Goal: Transaction & Acquisition: Purchase product/service

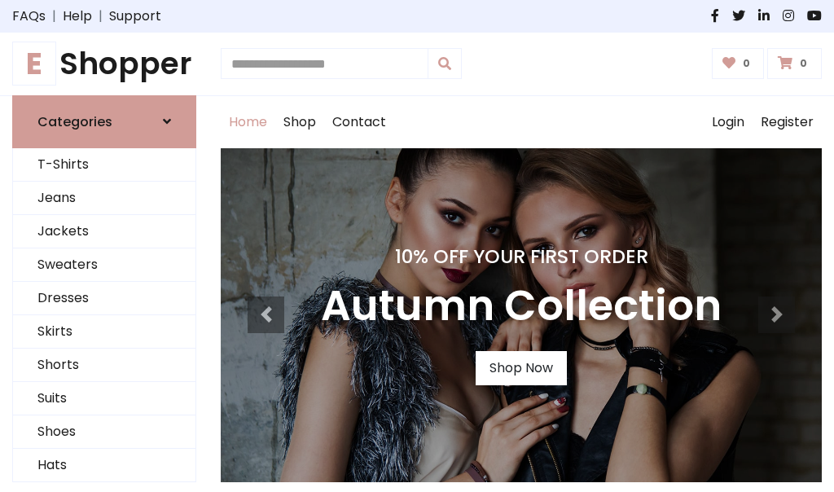
click at [417, 246] on h4 "10% Off Your First Order" at bounding box center [521, 256] width 401 height 23
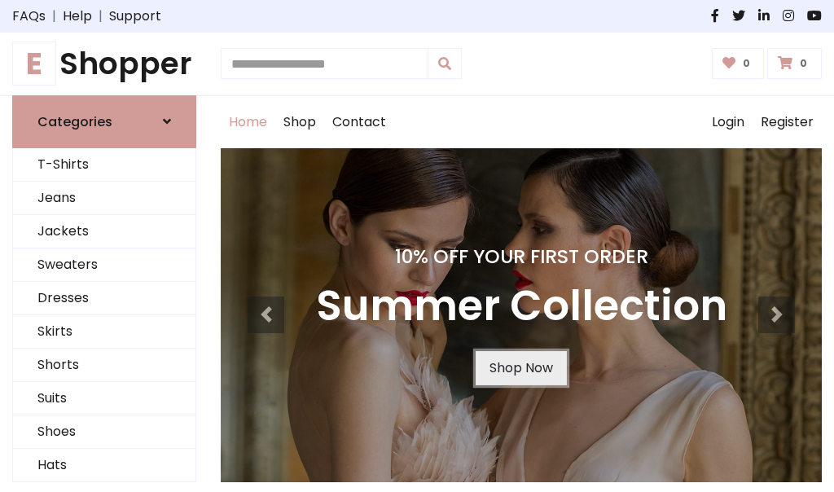
click at [520, 367] on link "Shop Now" at bounding box center [520, 368] width 91 height 34
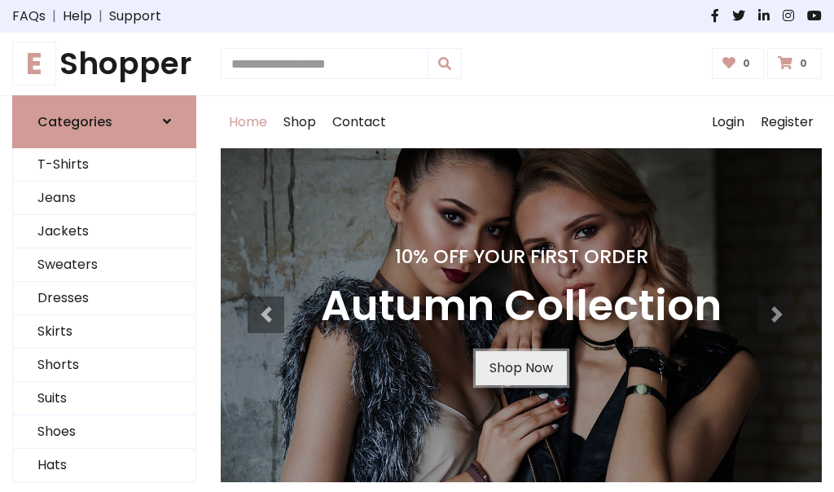
click at [520, 367] on link "Shop Now" at bounding box center [520, 368] width 91 height 34
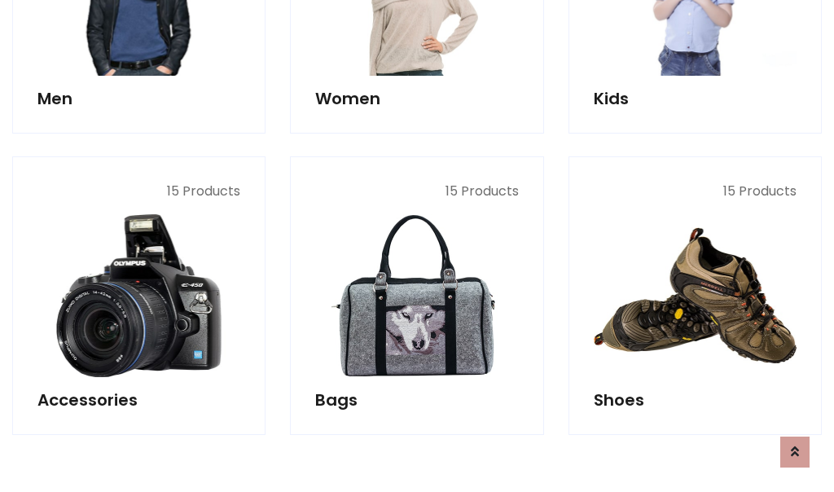
scroll to position [1623, 0]
